Goal: Information Seeking & Learning: Learn about a topic

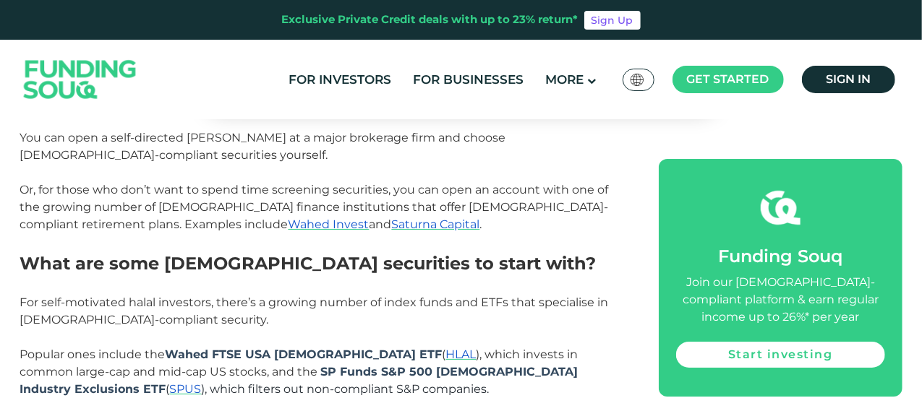
scroll to position [2589, 0]
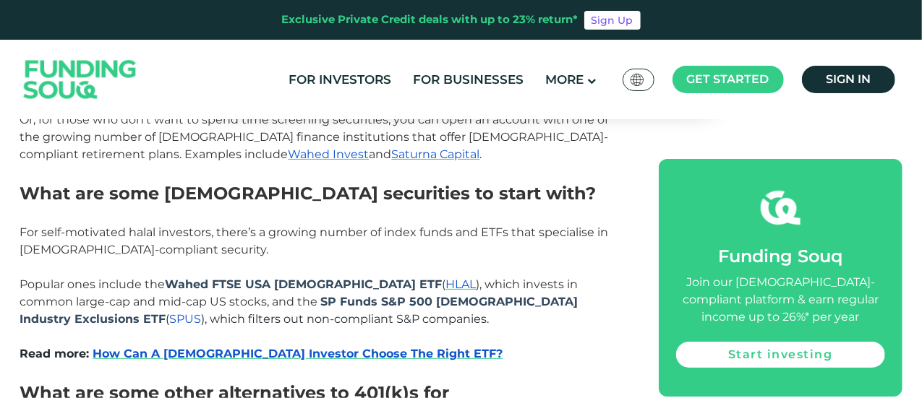
click at [202, 312] on span "SPUS" at bounding box center [186, 319] width 32 height 14
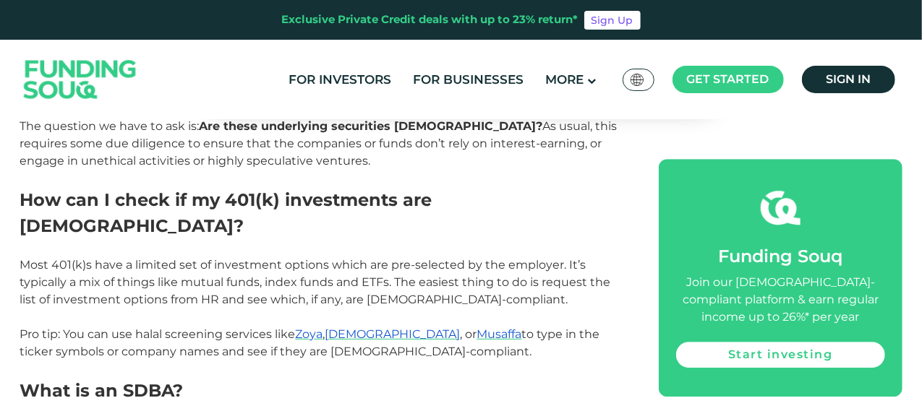
scroll to position [1866, 0]
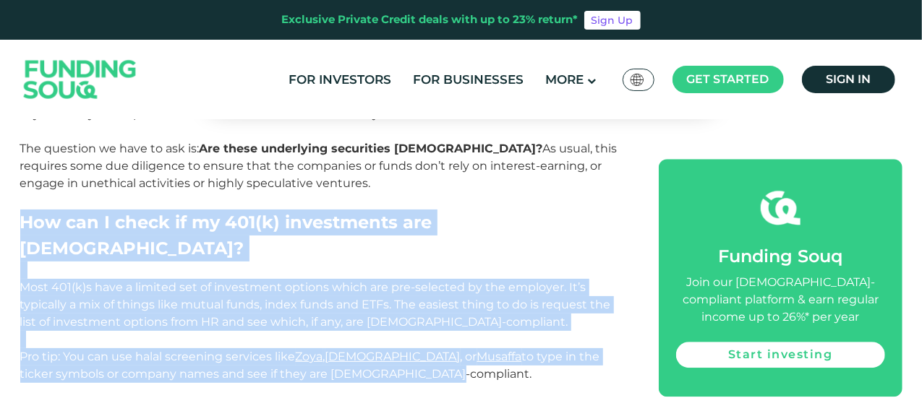
drag, startPoint x: 20, startPoint y: 187, endPoint x: 442, endPoint y: 320, distance: 441.8
click at [442, 320] on div "401(k)s offer a powerful way to grow your retirement savings. But are they [DEM…" at bounding box center [323, 293] width 607 height 2840
copy div "How can I check if my 401(k) investments are [DEMOGRAPHIC_DATA]? Most 401(k)s h…"
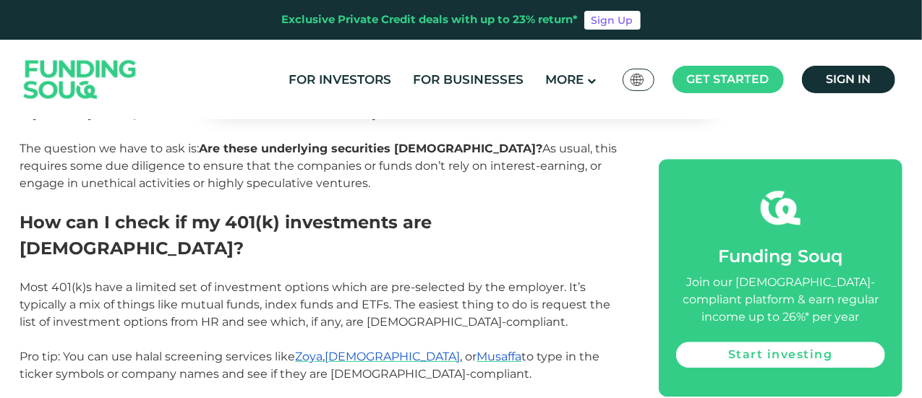
click at [599, 192] on p at bounding box center [323, 200] width 607 height 17
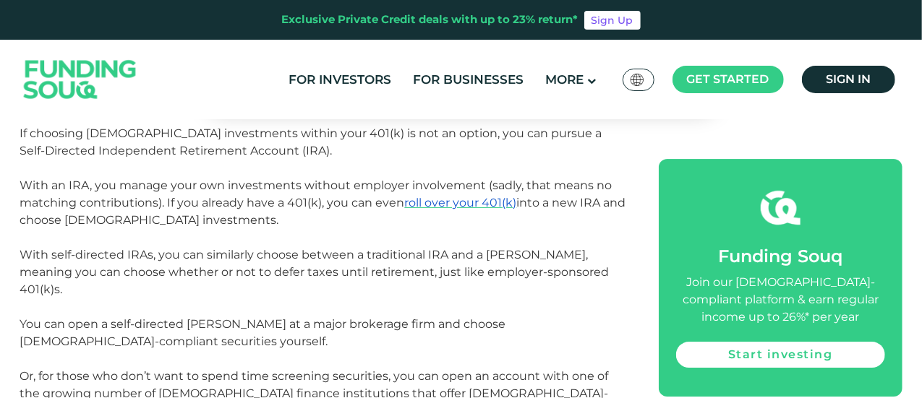
scroll to position [2226, 0]
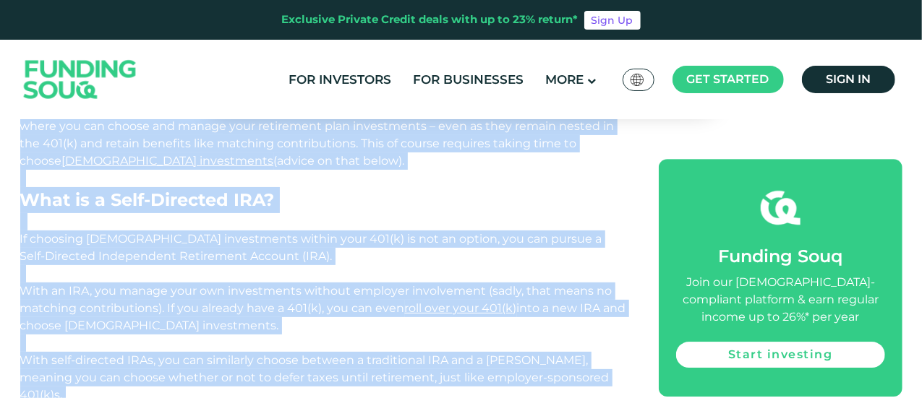
drag, startPoint x: 22, startPoint y: 205, endPoint x: 513, endPoint y: 380, distance: 521.2
copy div "Lore ip do SITA? C adipisc elitse do eiusmodte inc utlabore etdo mag aliqu en a…"
